Goal: Transaction & Acquisition: Purchase product/service

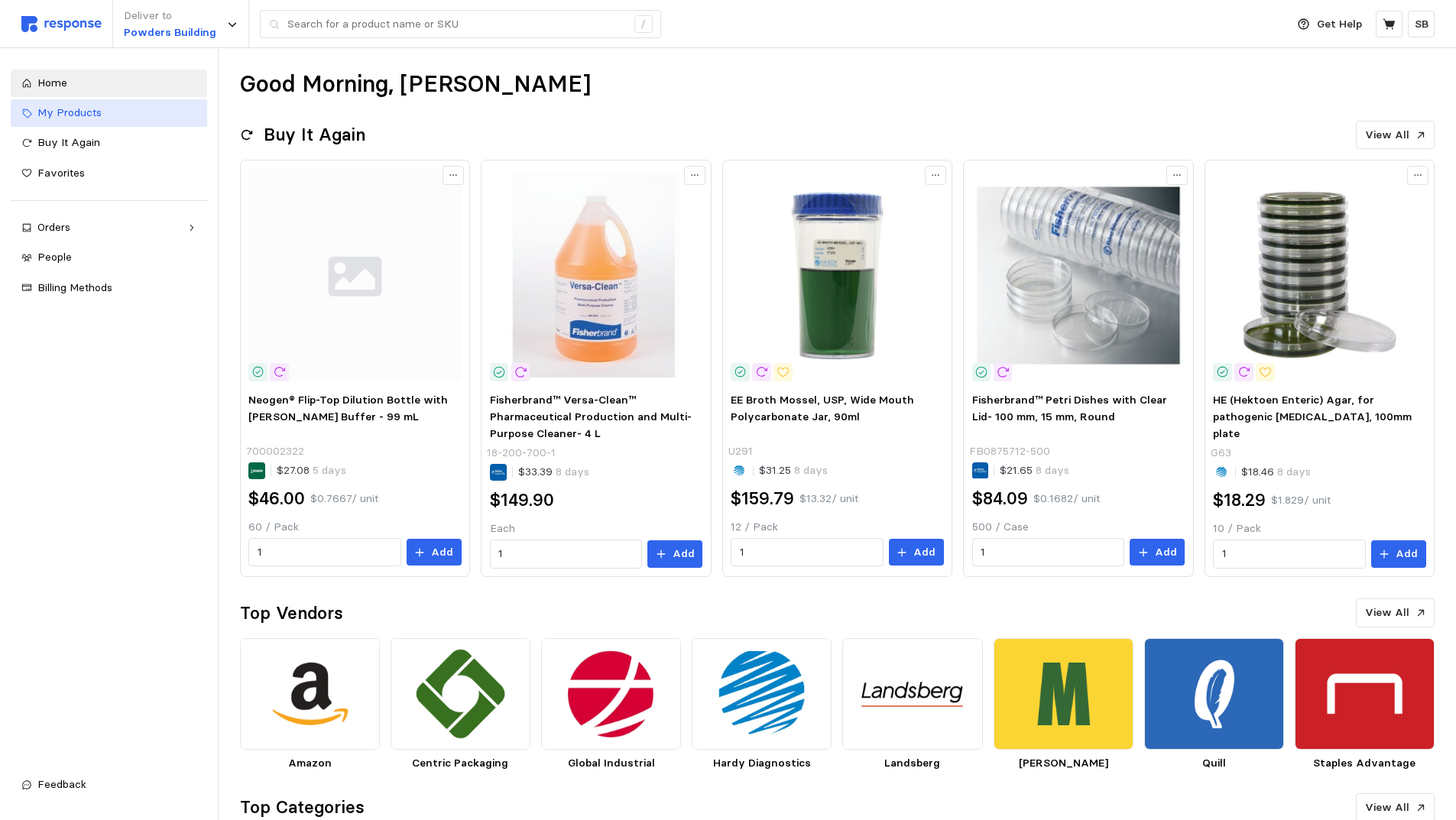
click at [67, 114] on span "My Products" at bounding box center [70, 113] width 65 height 14
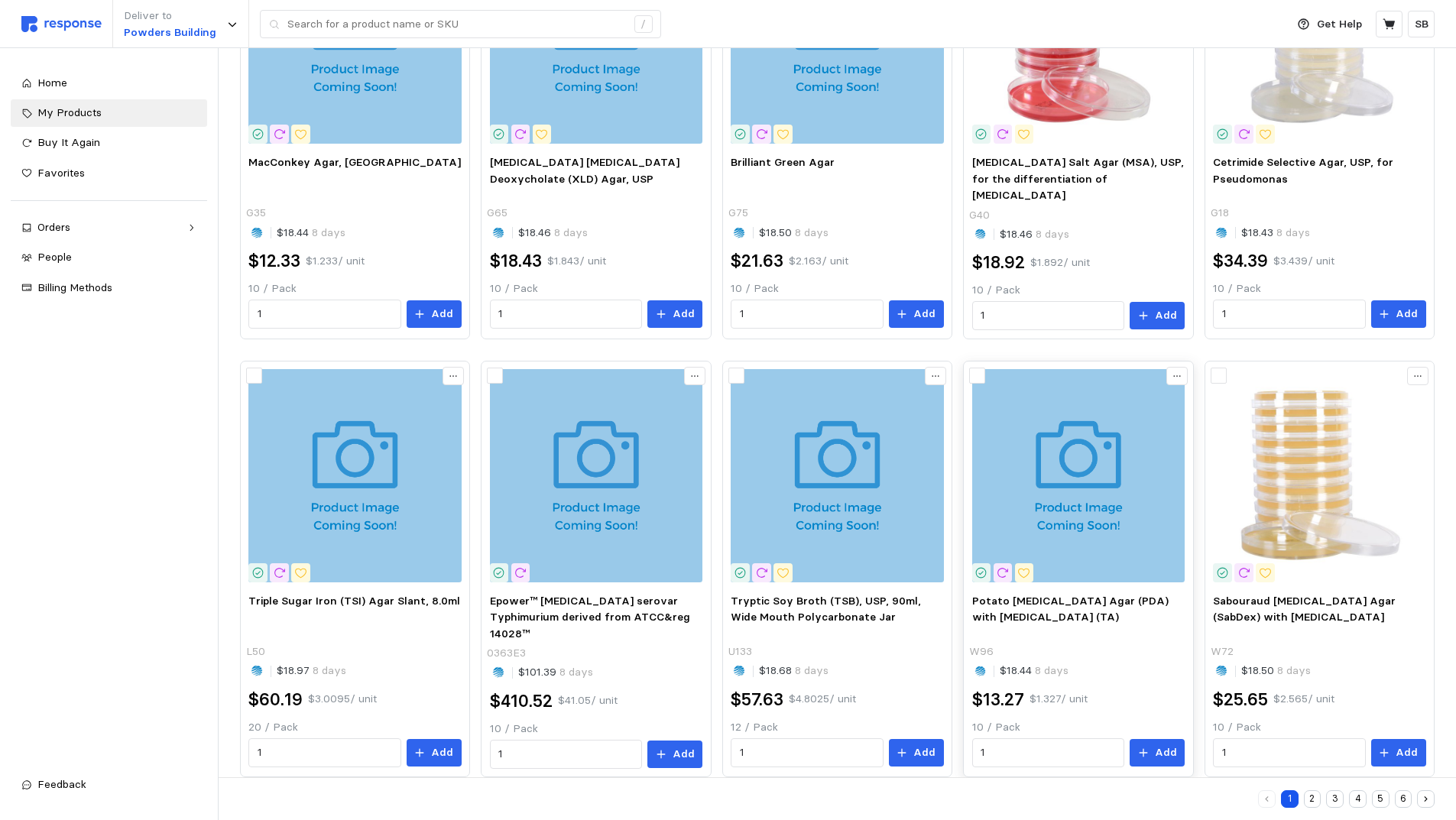
scroll to position [707, 0]
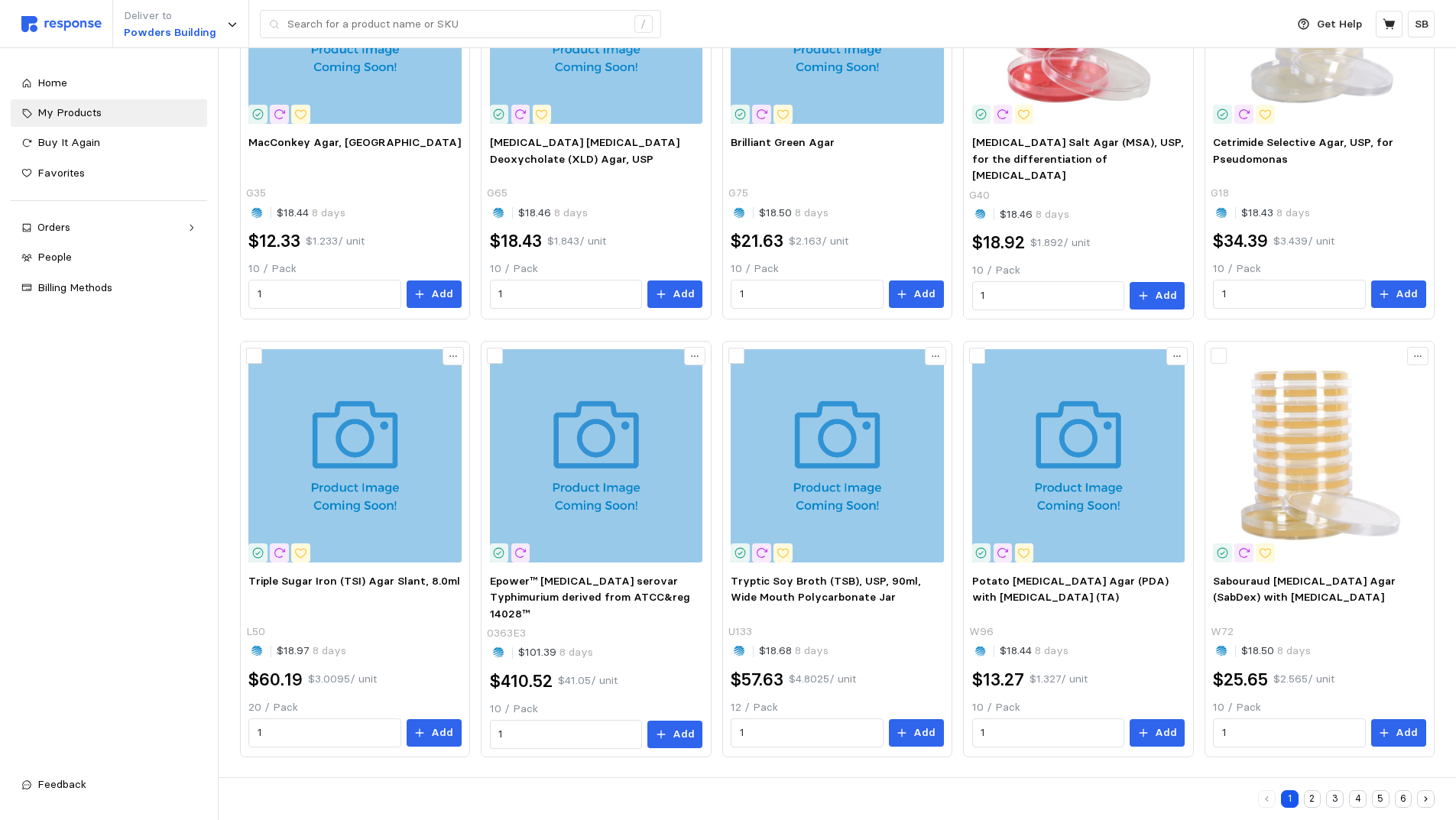
click at [1312, 793] on button "2" at bounding box center [1312, 798] width 17 height 17
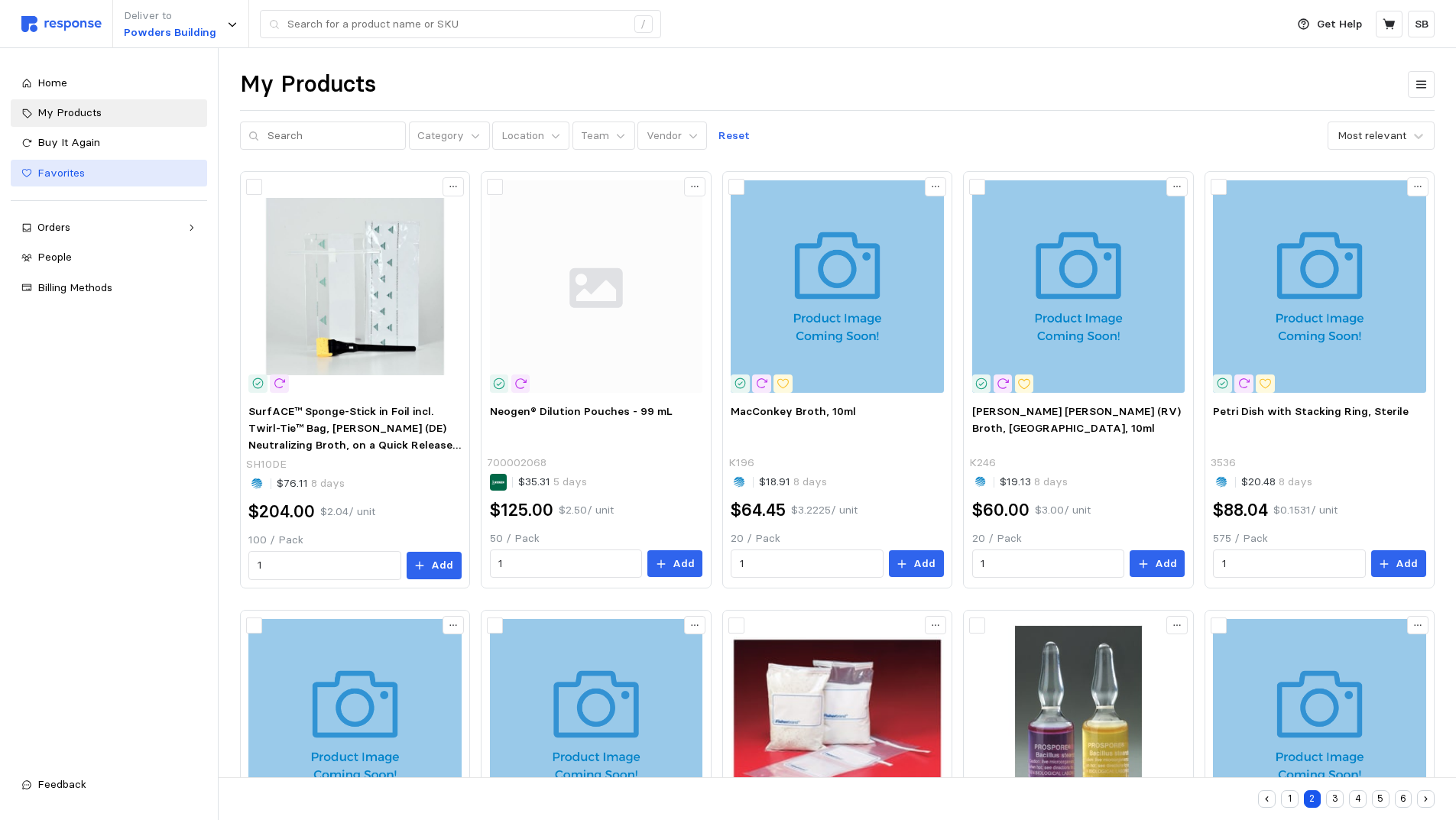
click at [71, 173] on span "Favorites" at bounding box center [61, 173] width 47 height 14
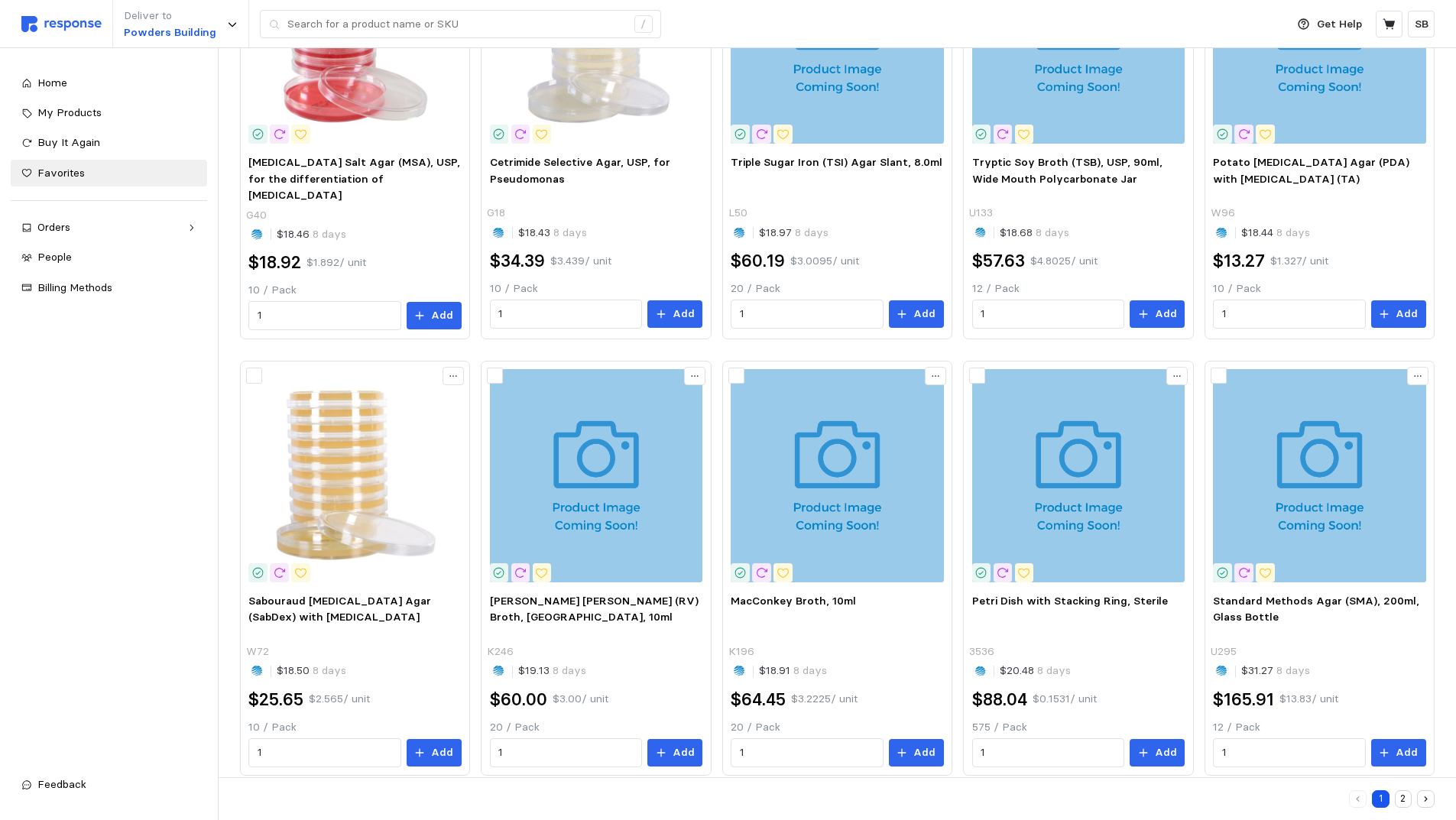
scroll to position [705, 0]
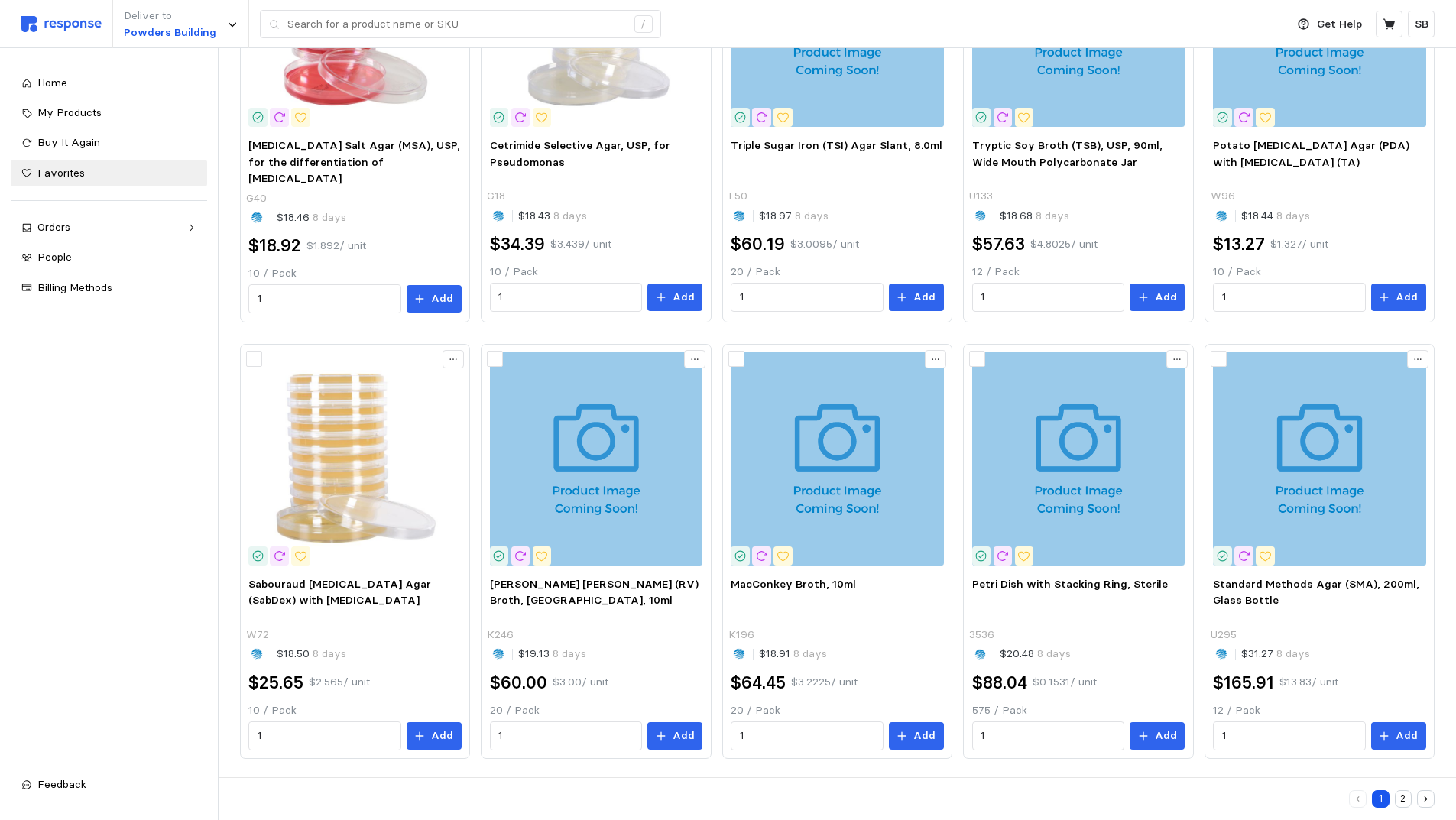
click at [1404, 793] on button "2" at bounding box center [1404, 798] width 17 height 17
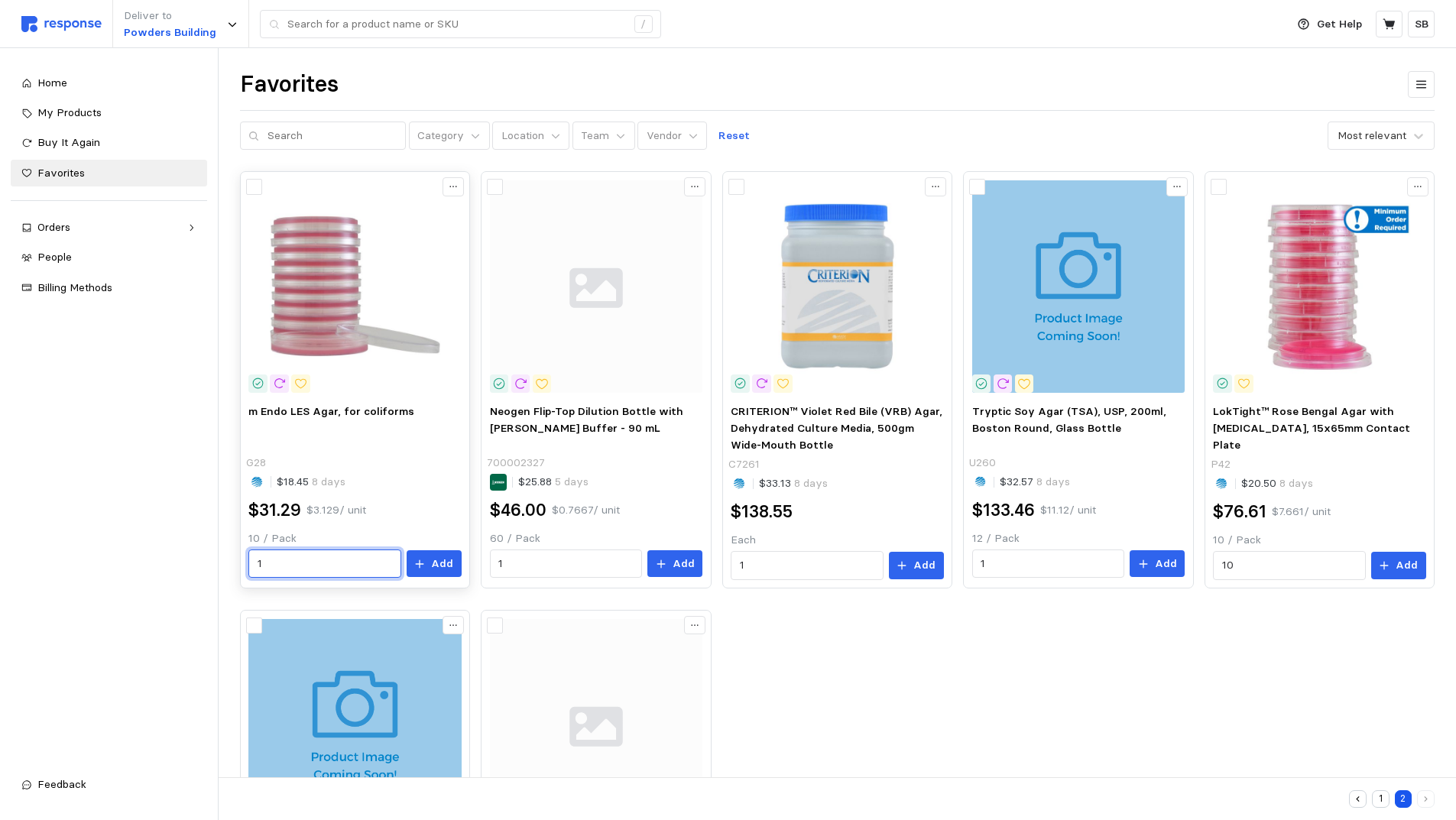
click at [290, 560] on input "1" at bounding box center [324, 564] width 134 height 28
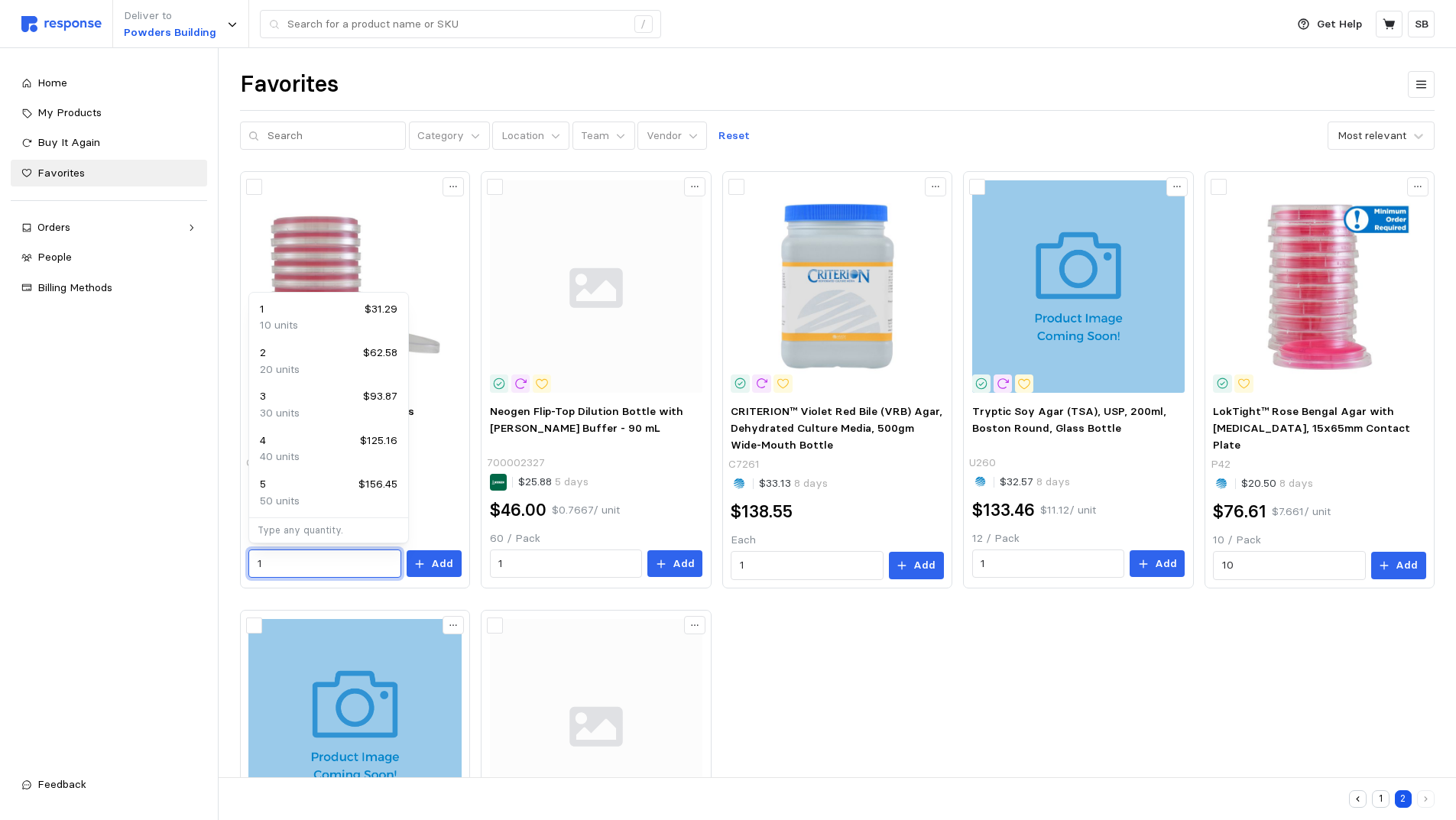
click at [284, 490] on div "5 $156.45" at bounding box center [329, 484] width 138 height 17
type input "5"
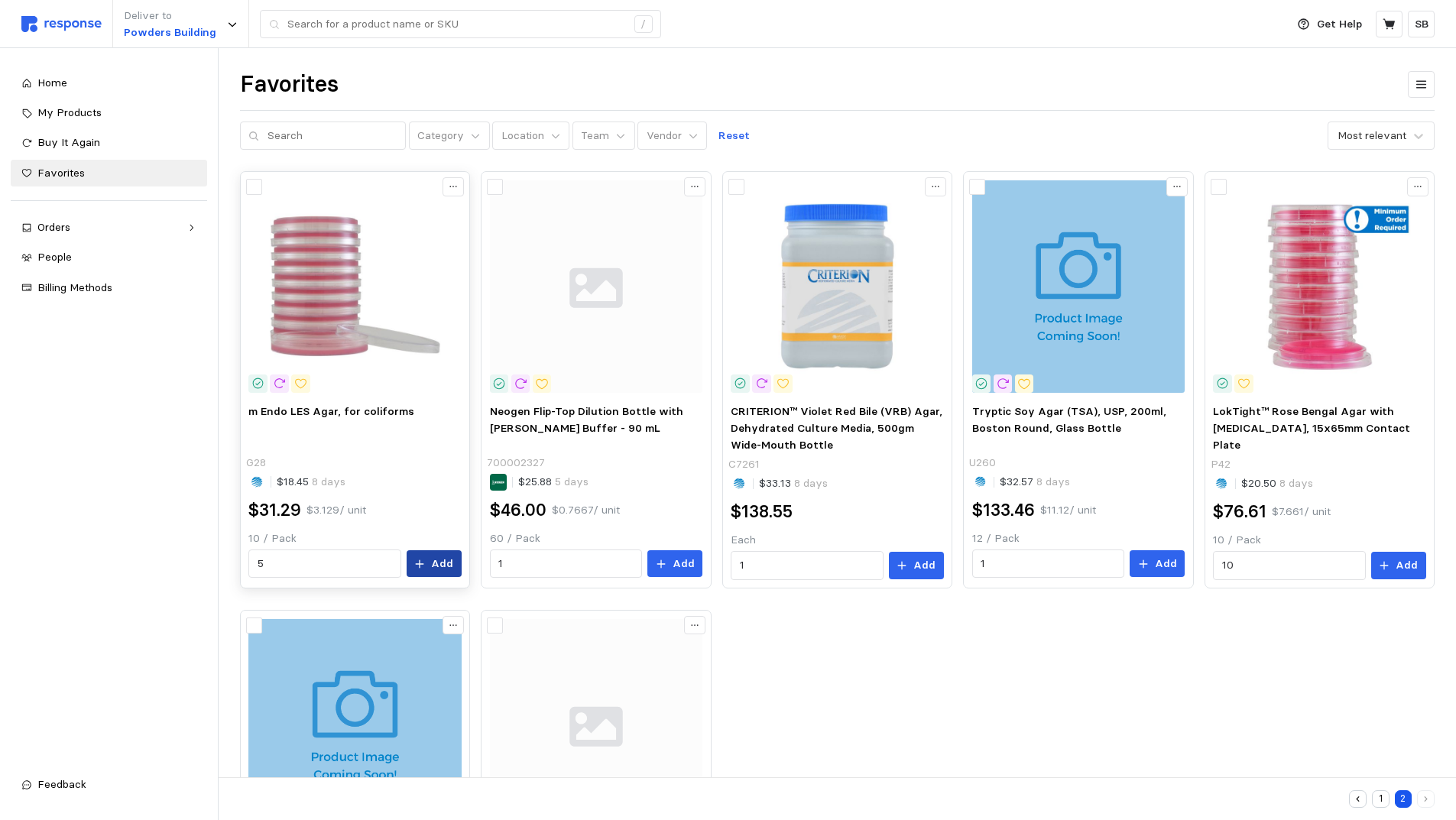
click at [432, 567] on button "Add" at bounding box center [435, 564] width 55 height 28
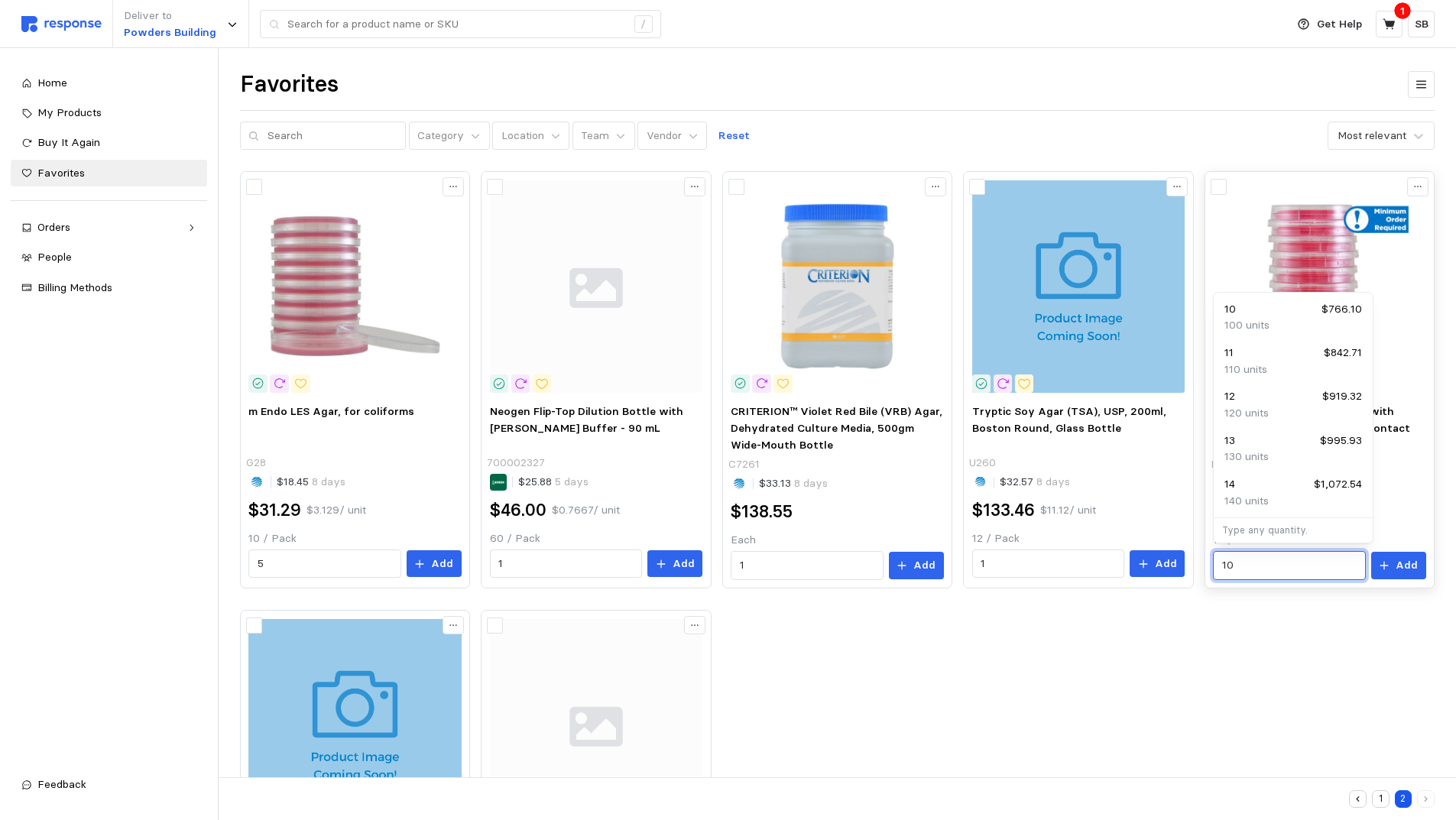
click at [1259, 559] on input "10" at bounding box center [1289, 565] width 134 height 28
click at [1260, 361] on p "110 units" at bounding box center [1246, 370] width 43 height 17
type input "11"
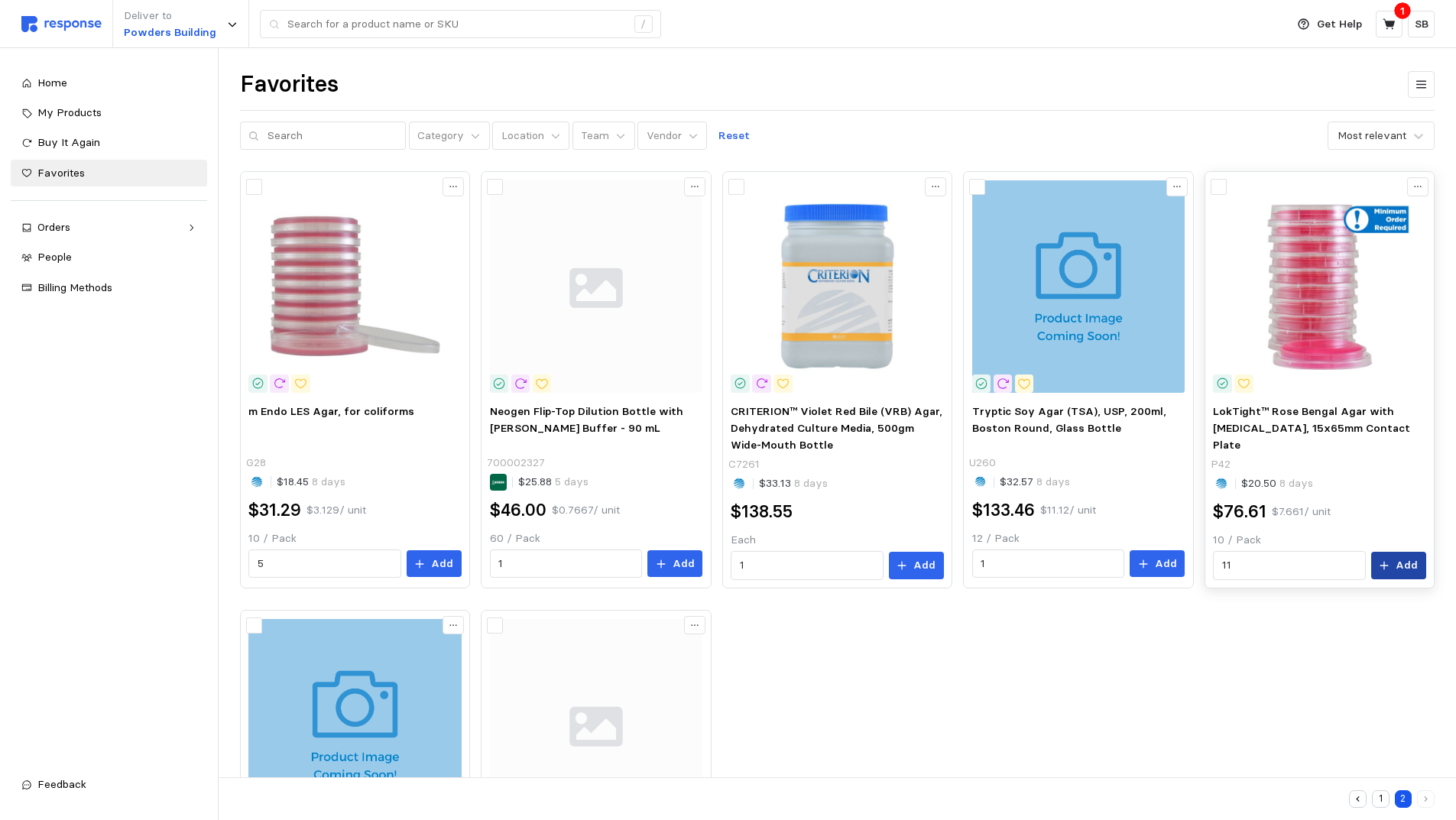
click at [1404, 564] on p "Add" at bounding box center [1407, 565] width 22 height 17
click at [1390, 23] on icon at bounding box center [1389, 23] width 12 height 10
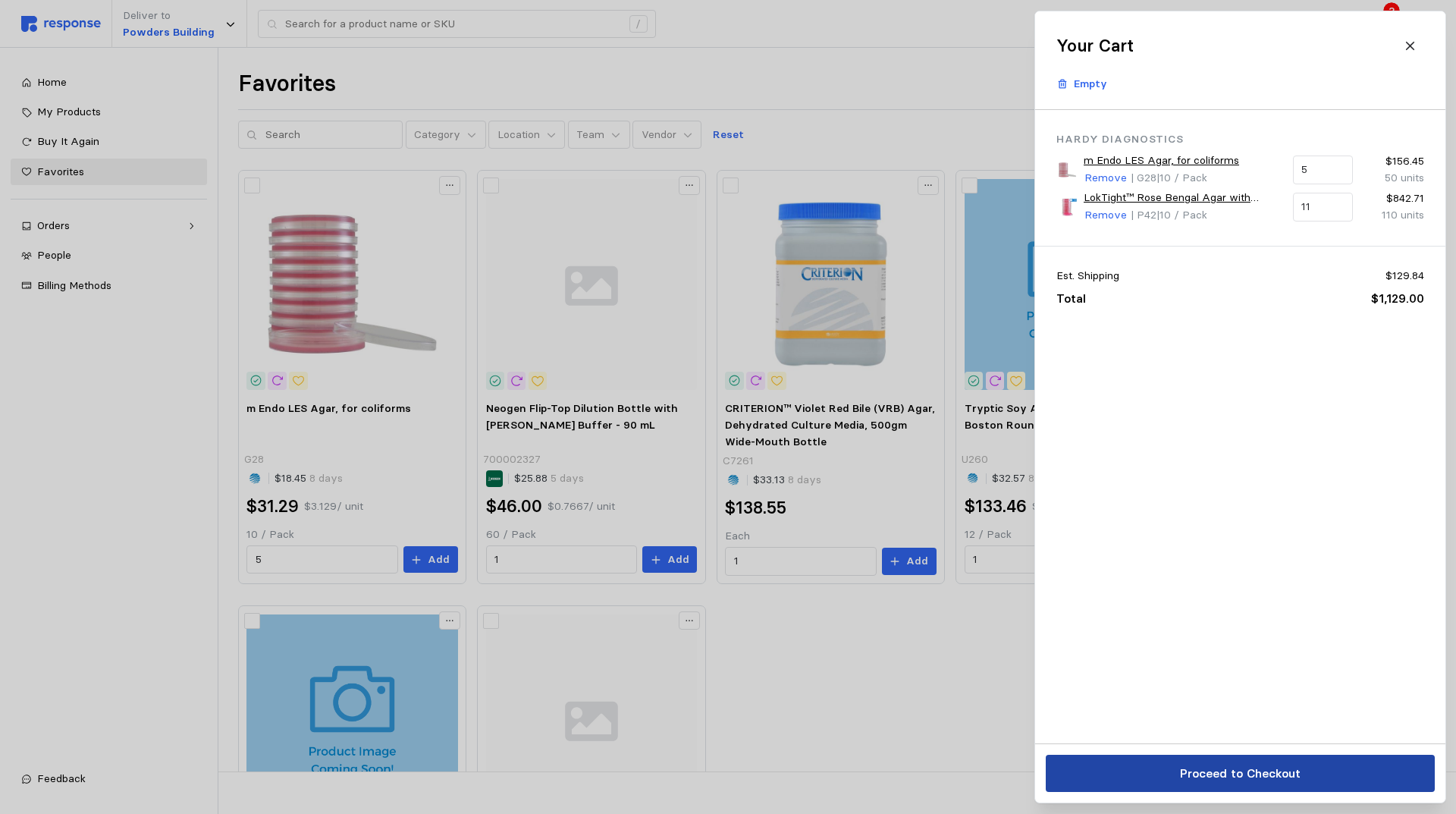
click at [1248, 770] on p "Proceed to Checkout" at bounding box center [1239, 773] width 120 height 19
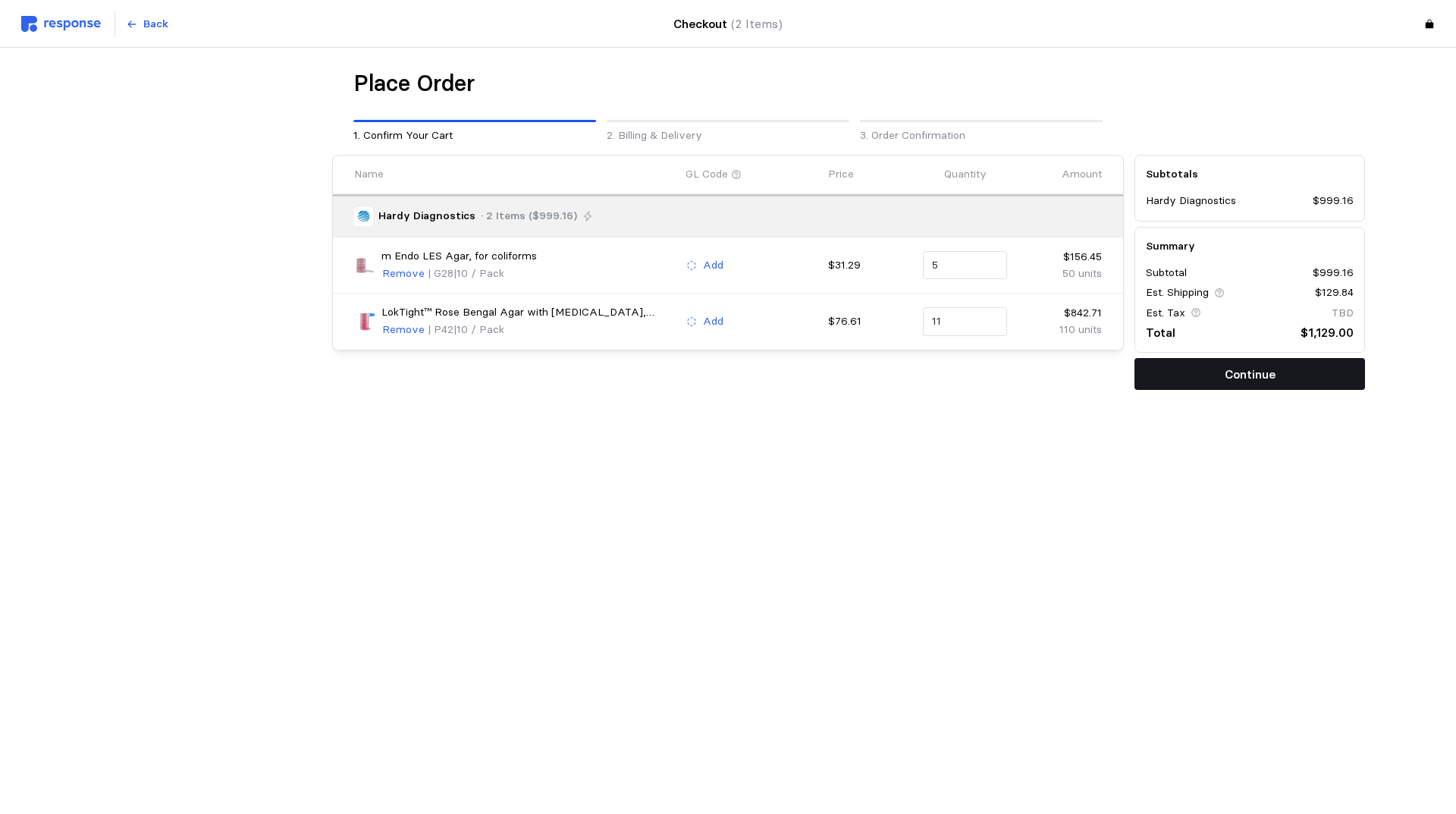
click at [1210, 378] on button "Continue" at bounding box center [1250, 373] width 231 height 32
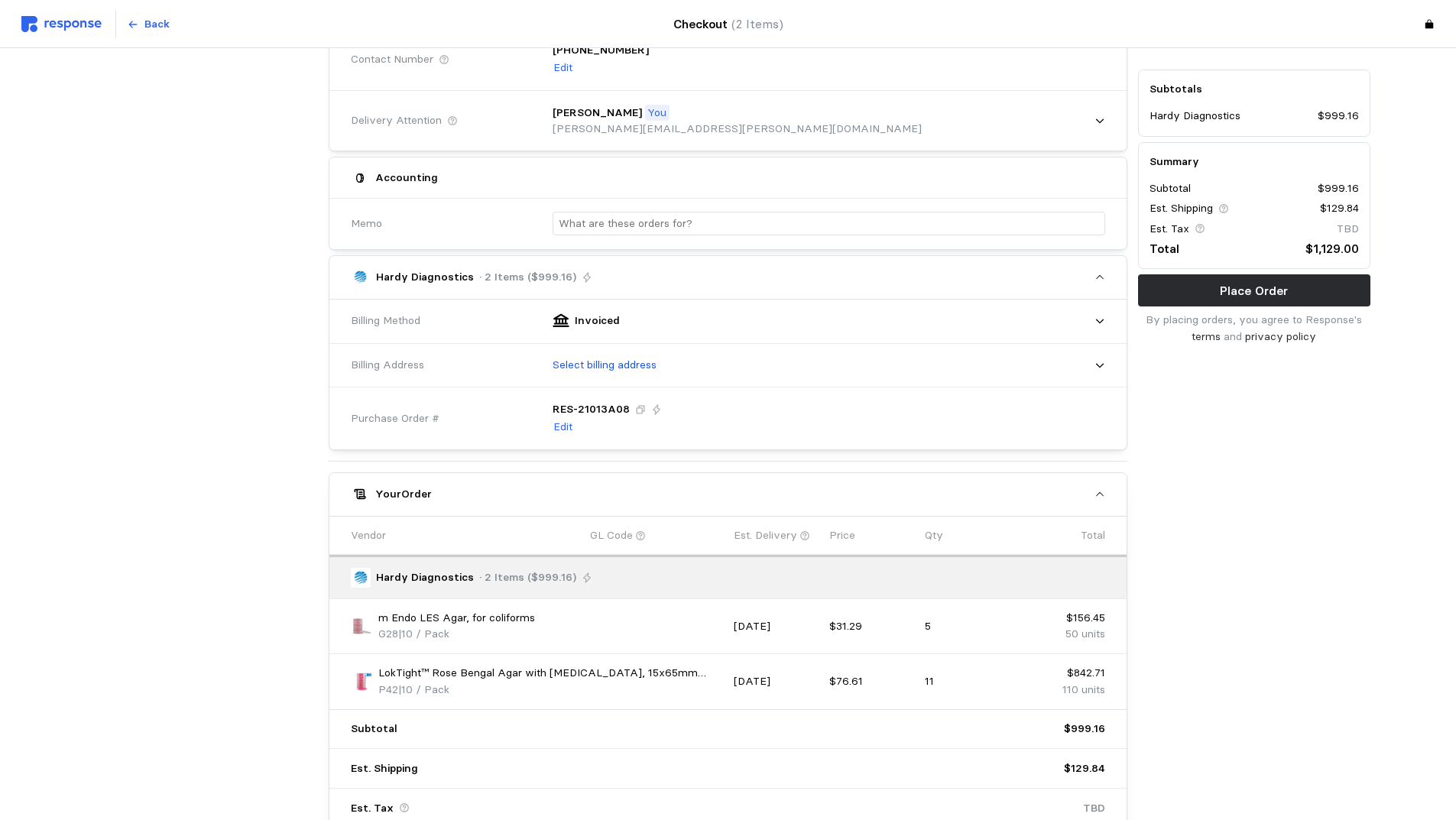
scroll to position [305, 0]
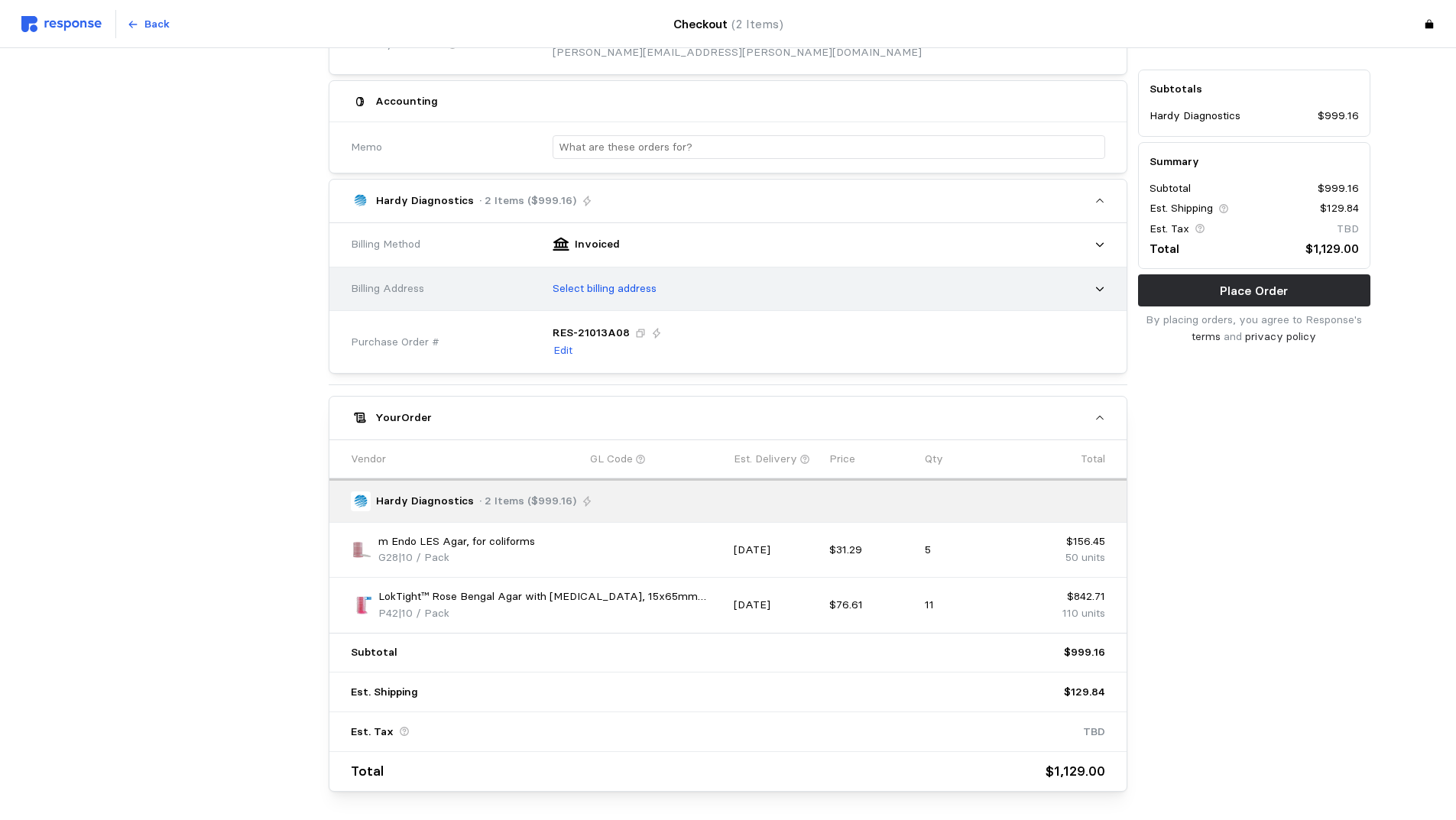
click at [824, 281] on div "Select billing address" at bounding box center [824, 289] width 564 height 38
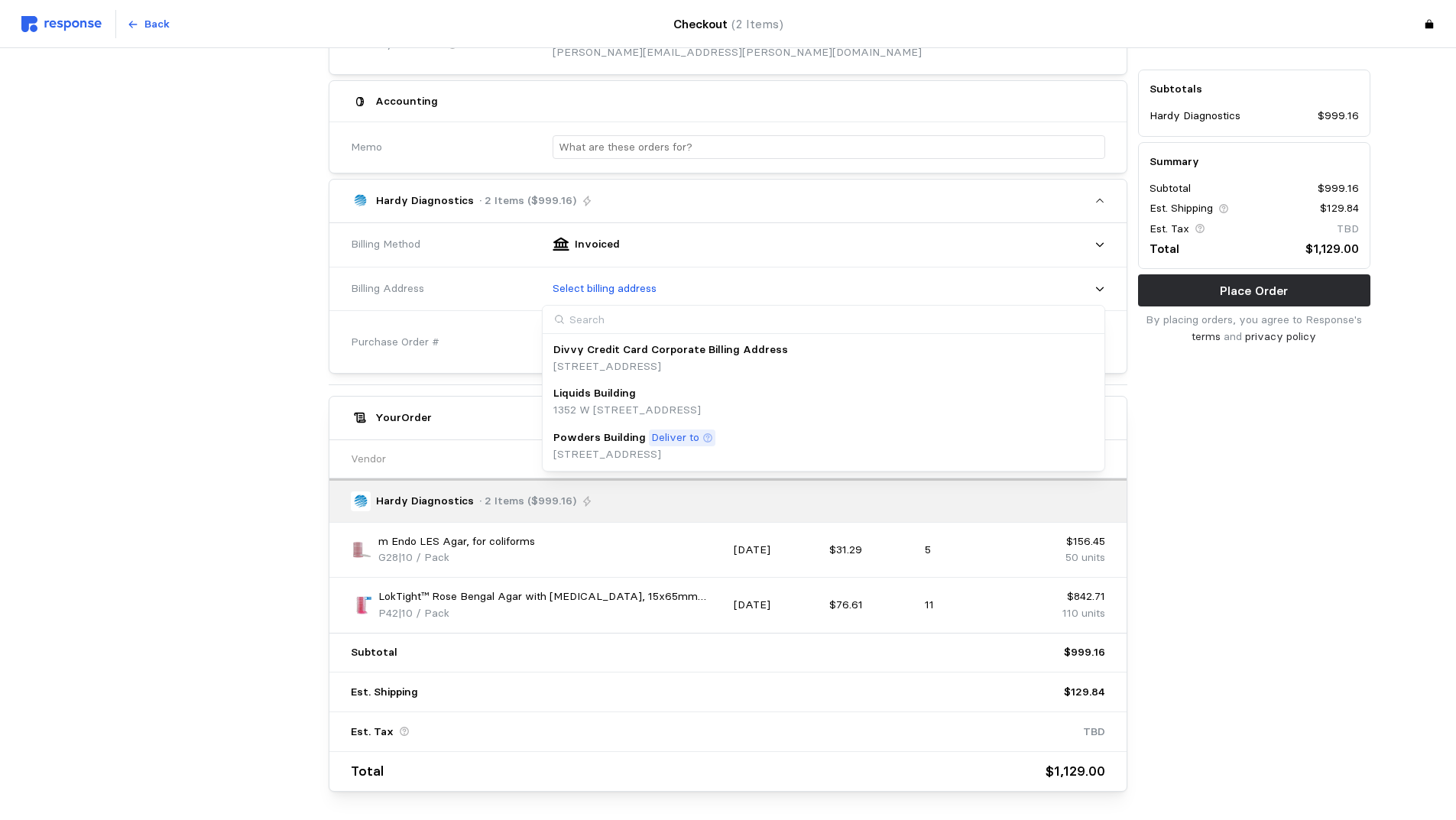
click at [715, 437] on div "Powders Building Deliver to" at bounding box center [634, 438] width 162 height 17
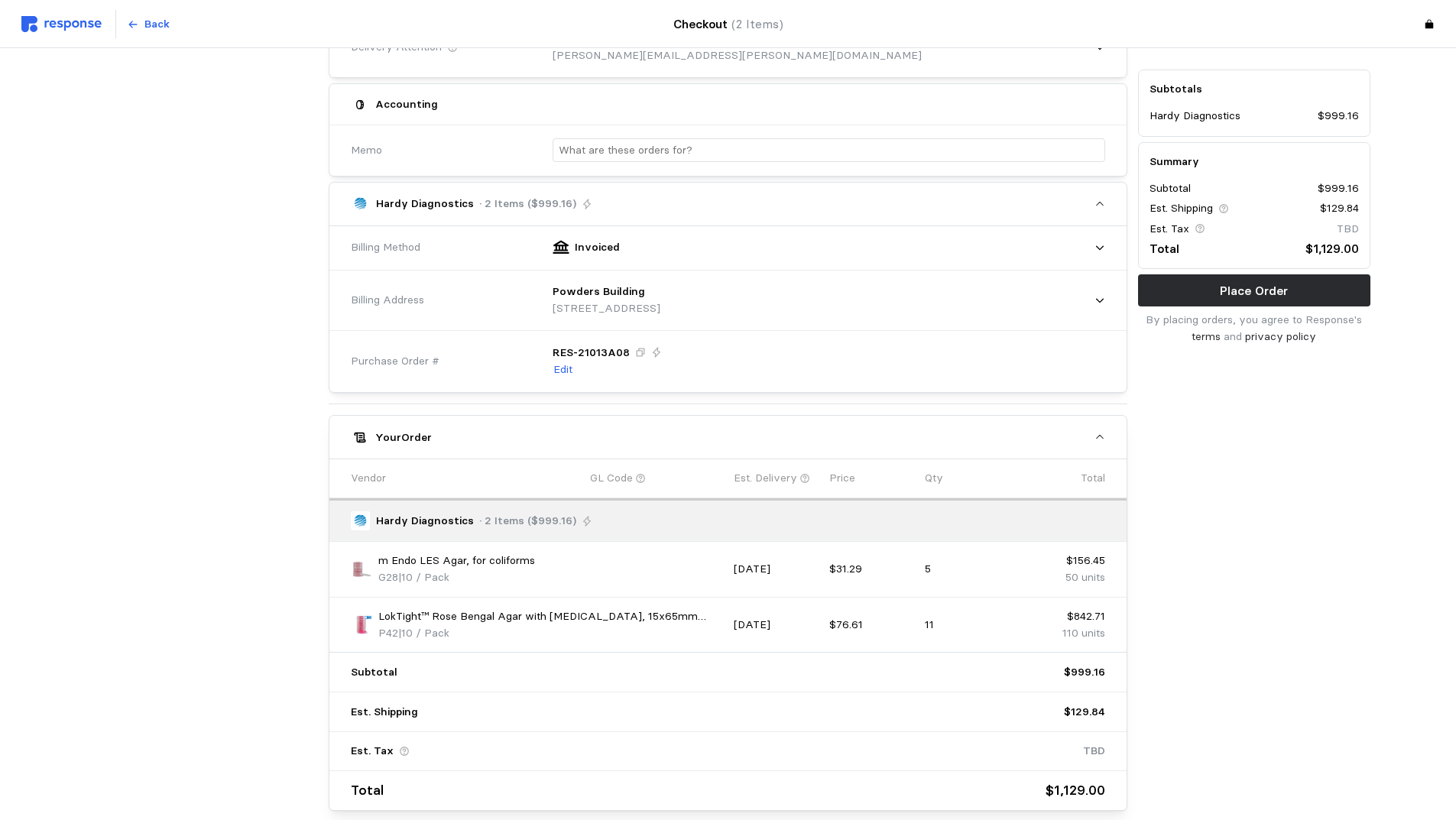
scroll to position [150, 0]
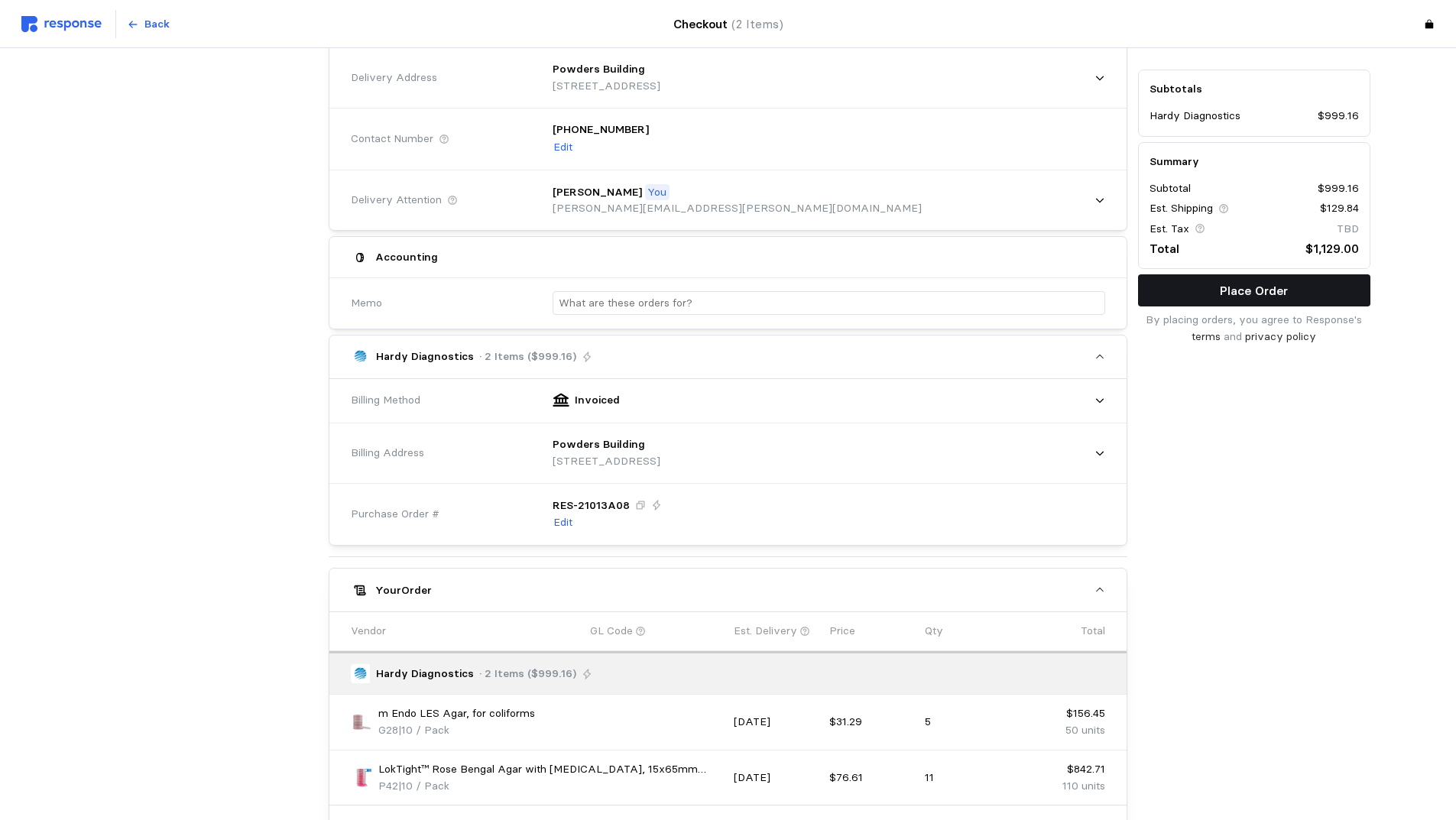
click at [1240, 291] on p "Place Order" at bounding box center [1254, 291] width 68 height 19
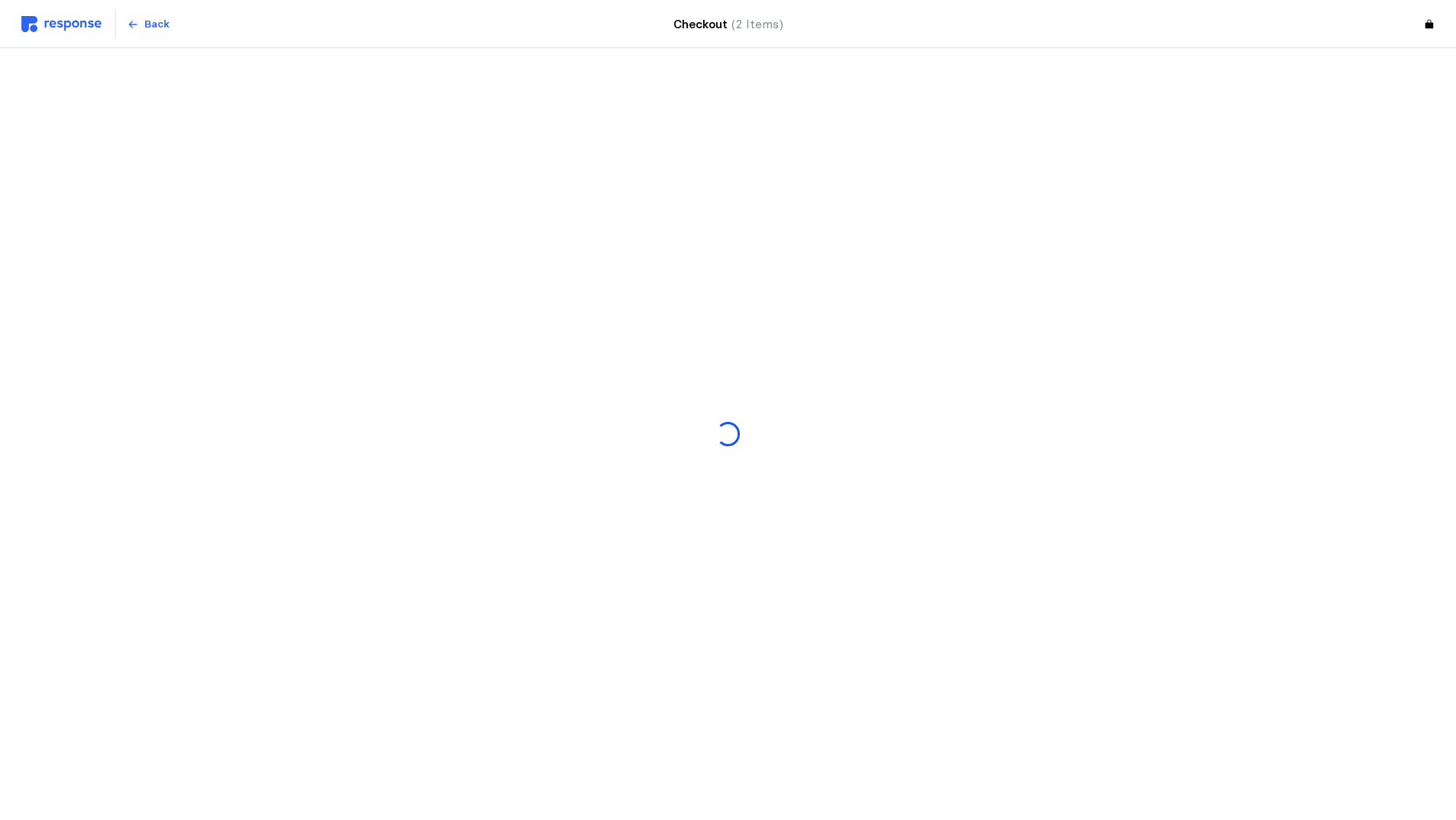
scroll to position [0, 0]
